Goal: Check status: Check status

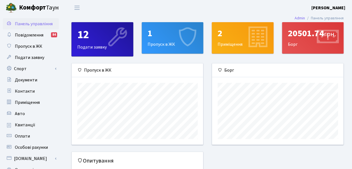
scroll to position [81, 132]
click at [25, 79] on span "Документи" at bounding box center [26, 80] width 22 height 6
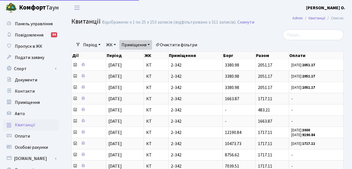
select select "25"
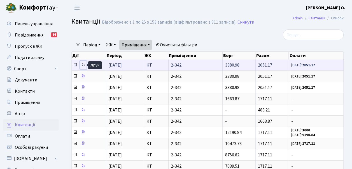
click at [84, 64] on icon at bounding box center [83, 65] width 4 height 4
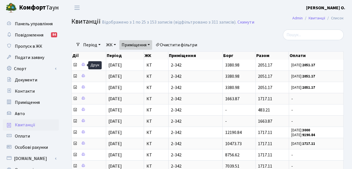
click at [150, 44] on link "Приміщення" at bounding box center [135, 45] width 33 height 10
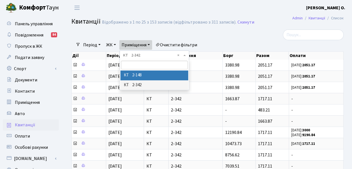
click at [145, 75] on li "КТ 2-148" at bounding box center [155, 75] width 68 height 10
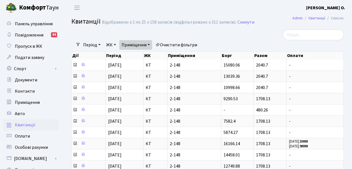
click at [152, 46] on link "Приміщення" at bounding box center [135, 45] width 33 height 10
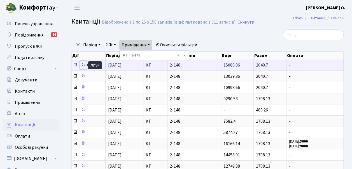
click at [82, 65] on icon at bounding box center [83, 65] width 4 height 4
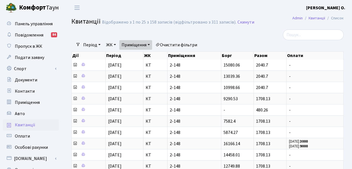
click at [152, 43] on link "Приміщення" at bounding box center [135, 45] width 33 height 10
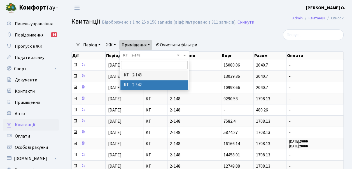
click at [146, 84] on li "КТ 2-342" at bounding box center [155, 85] width 68 height 10
